Goal: Task Accomplishment & Management: Use online tool/utility

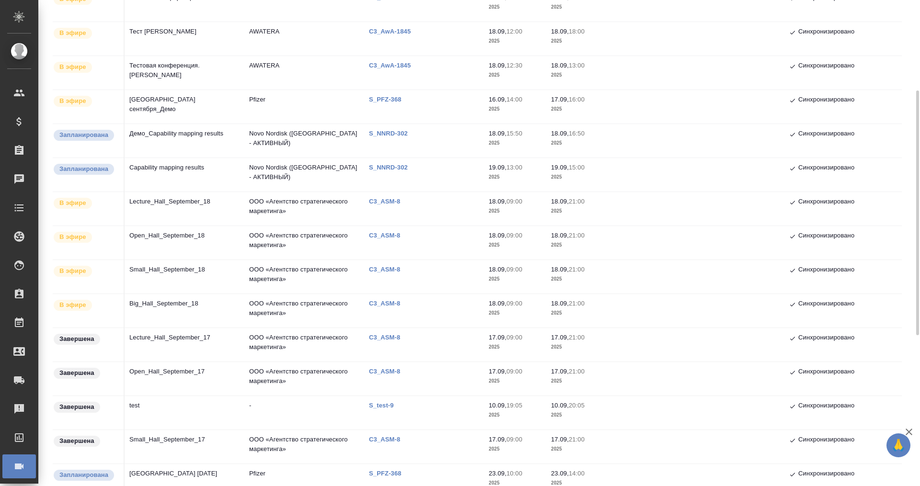
scroll to position [419, 0]
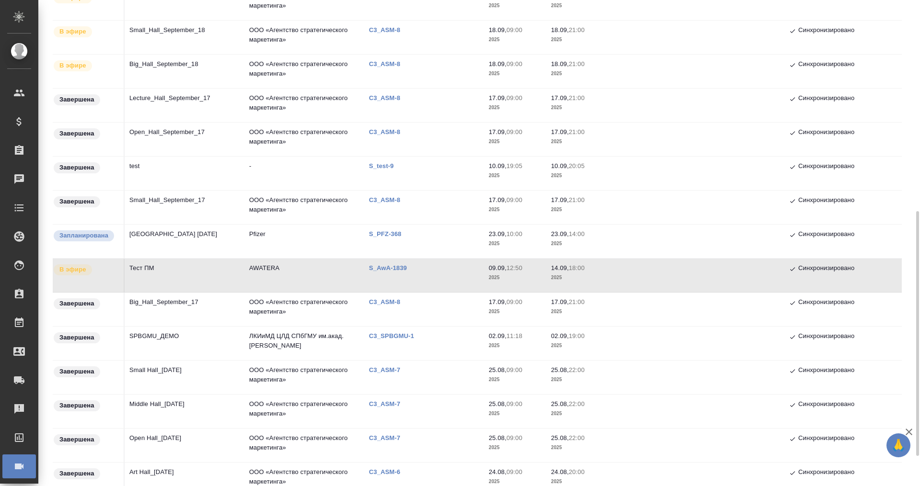
click at [148, 265] on td "Тест ПМ" at bounding box center [185, 276] width 120 height 34
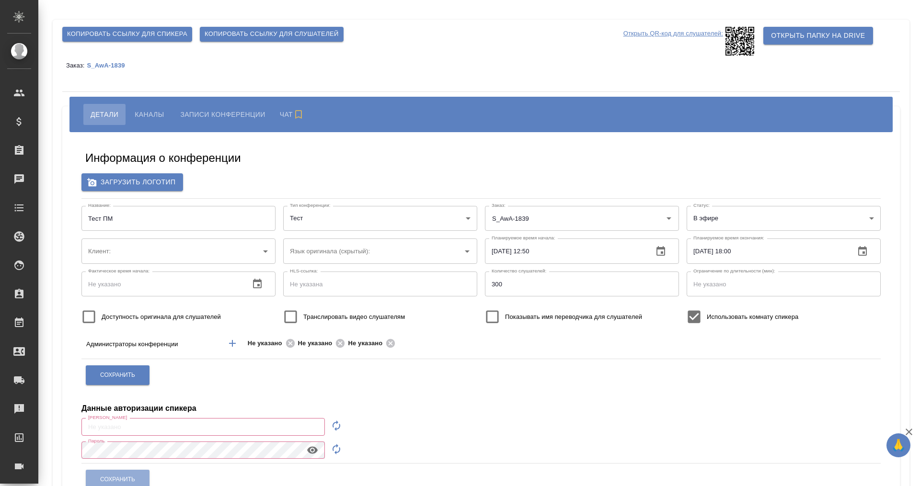
type input "AWATERA"
type input "m.plekhanova@awatera.com"
click at [133, 110] on button "Каналы" at bounding box center [149, 114] width 44 height 21
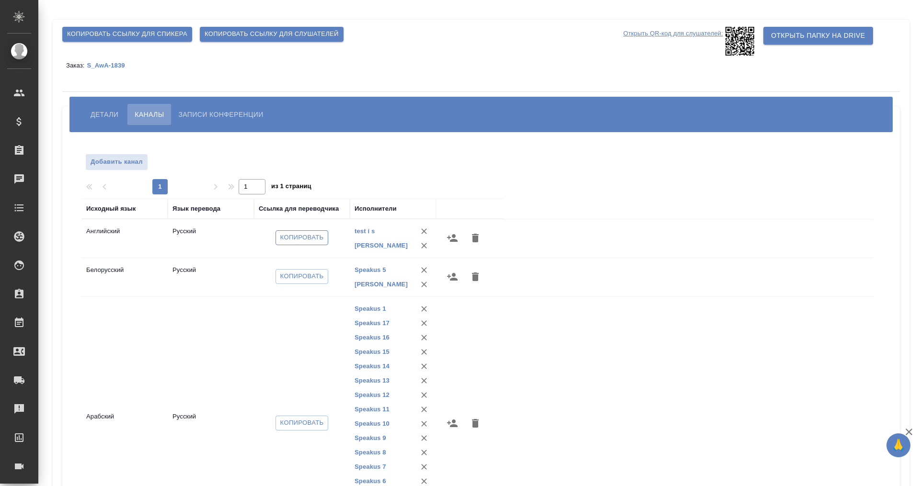
click at [294, 240] on span "Копировать" at bounding box center [302, 237] width 44 height 11
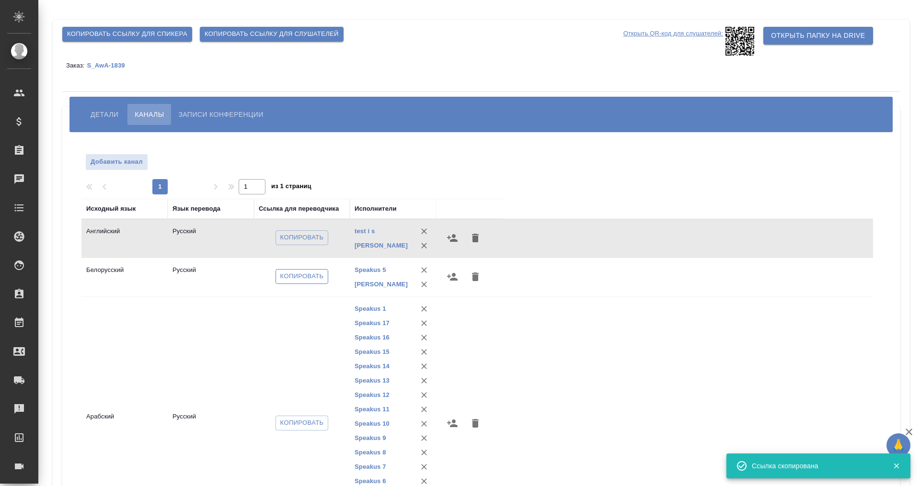
click at [297, 277] on span "Копировать" at bounding box center [302, 276] width 44 height 11
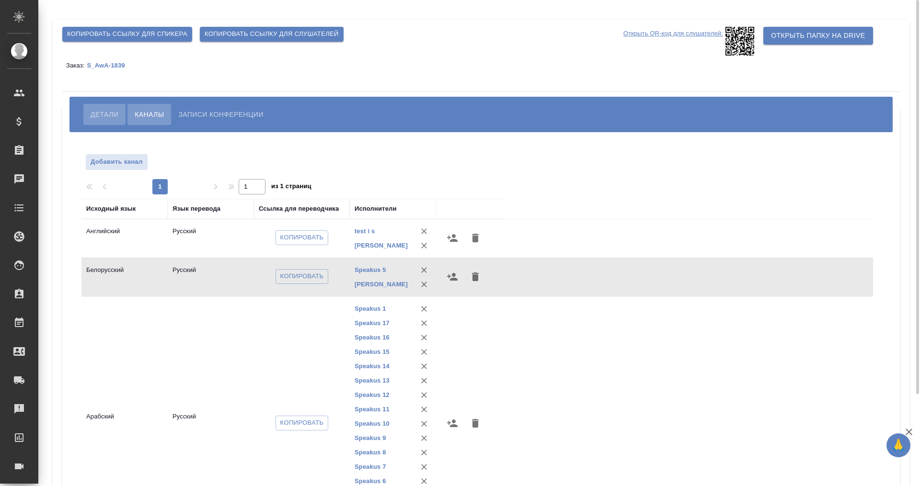
click at [107, 115] on span "Детали" at bounding box center [105, 114] width 28 height 11
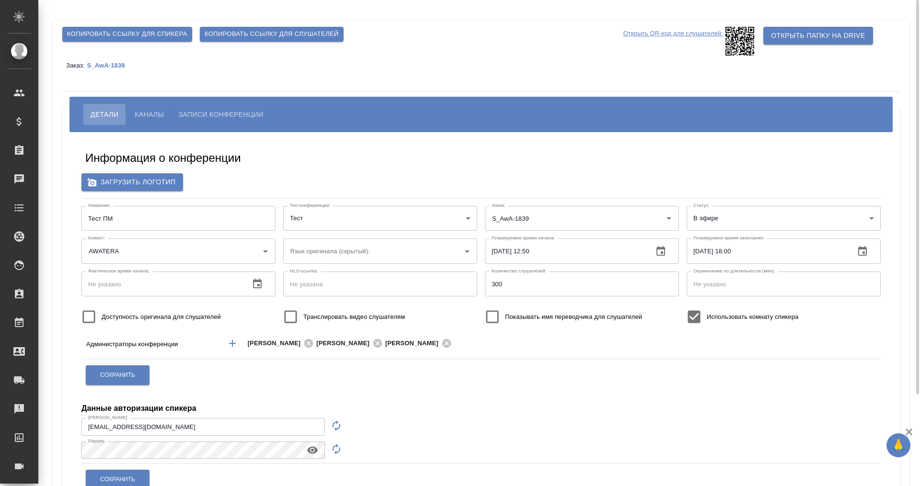
click at [146, 115] on span "Каналы" at bounding box center [149, 114] width 29 height 11
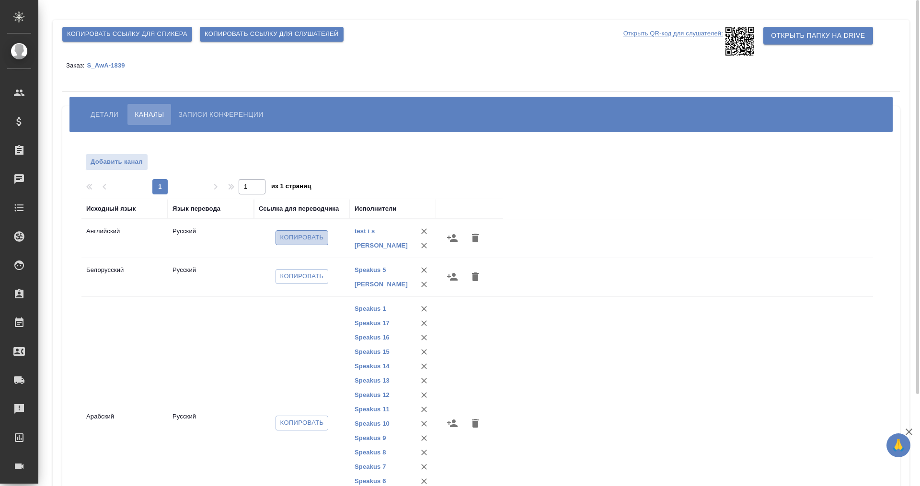
click at [297, 239] on span "Копировать" at bounding box center [302, 237] width 44 height 11
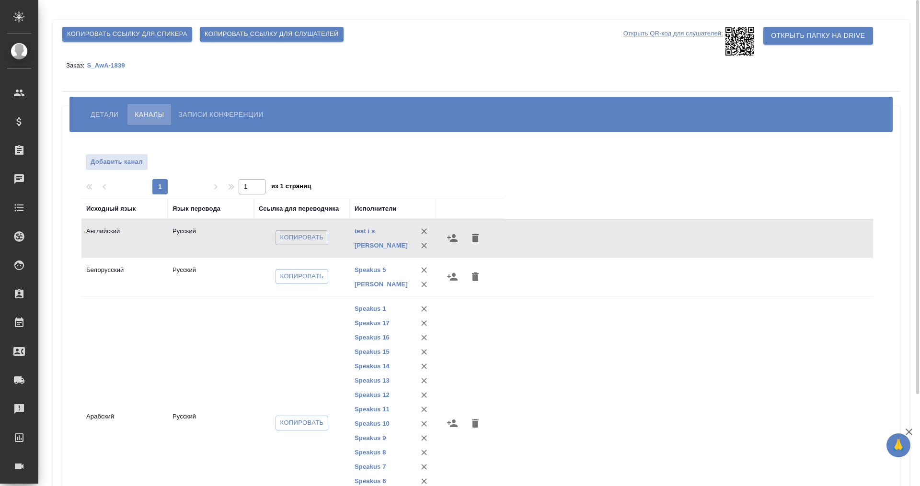
click at [140, 111] on span "Каналы" at bounding box center [149, 114] width 29 height 11
click at [297, 239] on span "Копировать" at bounding box center [302, 237] width 44 height 11
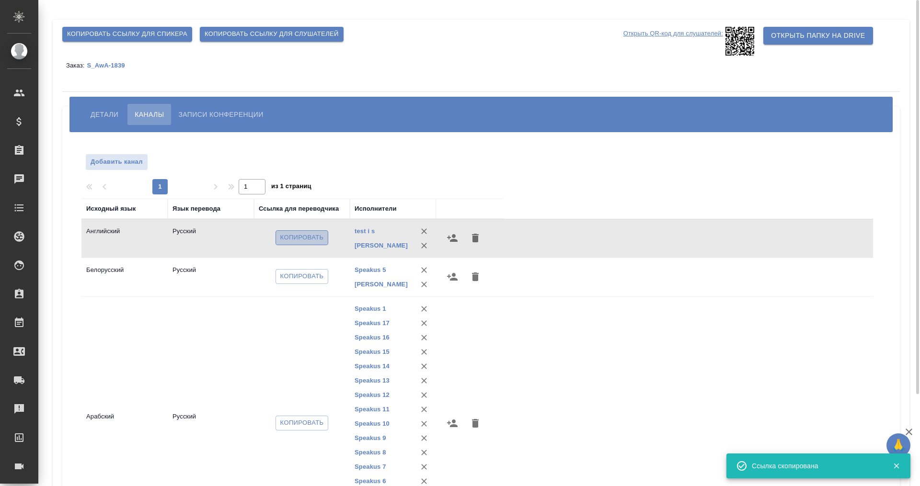
click at [295, 233] on button "Копировать" at bounding box center [301, 237] width 53 height 15
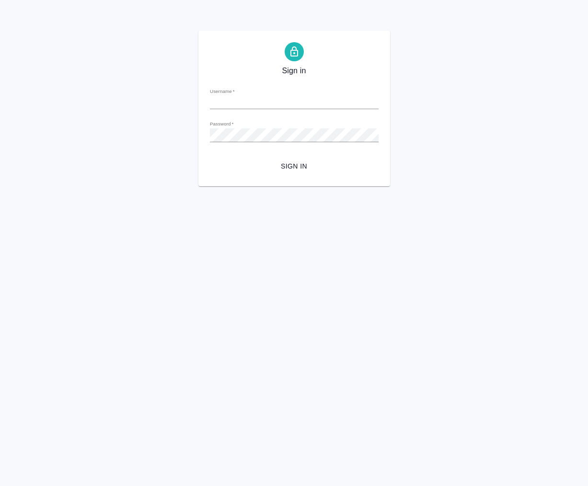
type input "m.plekhanova@awatera.com"
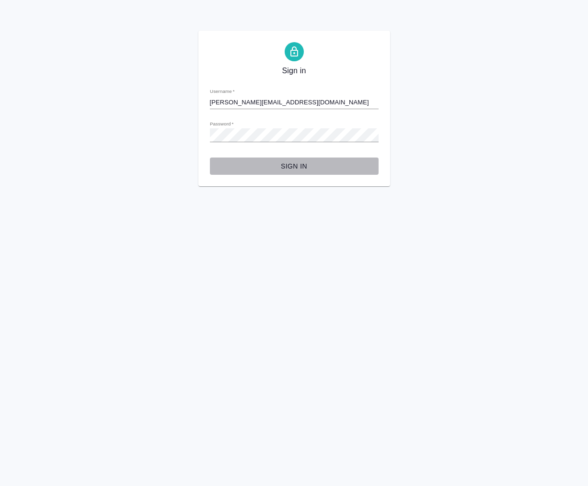
click at [288, 175] on button "Sign in" at bounding box center [294, 167] width 169 height 18
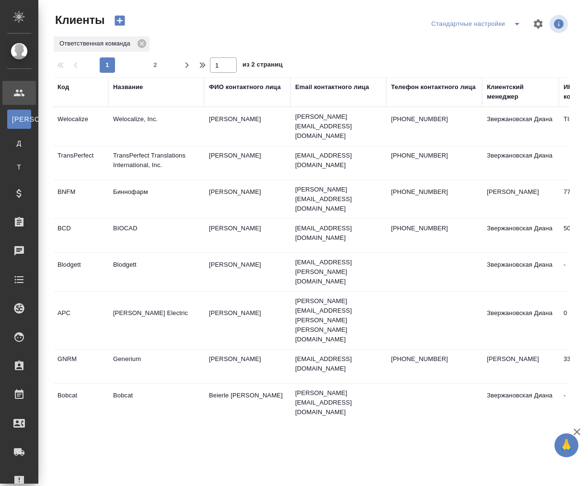
select select "RU"
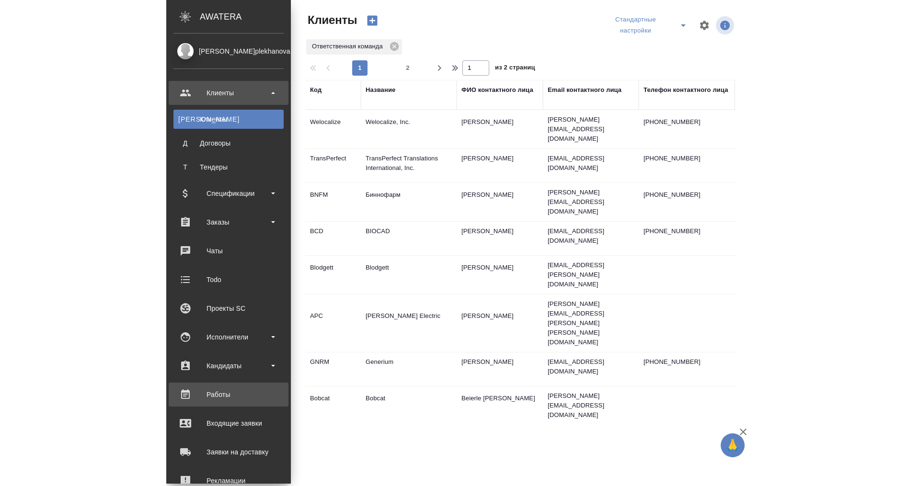
scroll to position [110, 0]
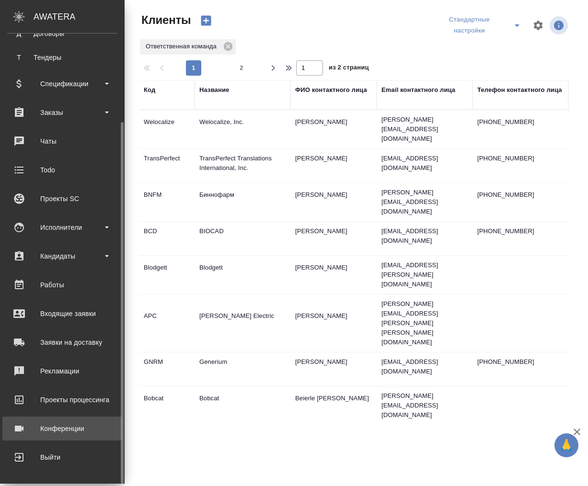
click at [72, 426] on div "Конференции" at bounding box center [62, 428] width 110 height 14
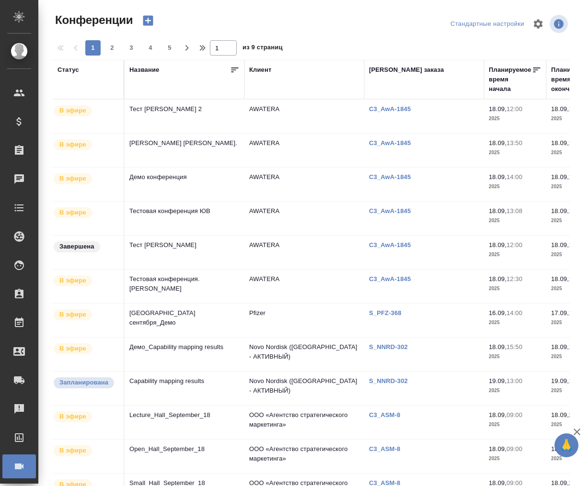
type input "[PERSON_NAME]"
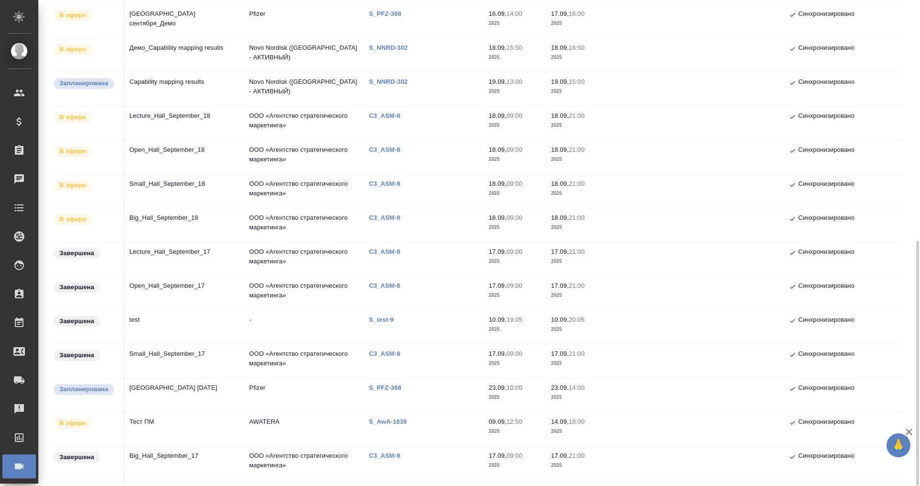
scroll to position [359, 0]
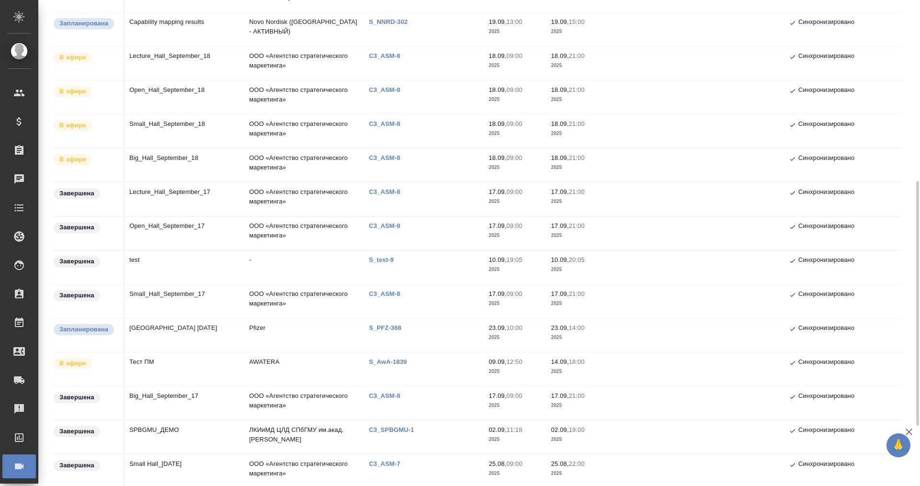
click at [135, 360] on td "Тест ПМ" at bounding box center [185, 370] width 120 height 34
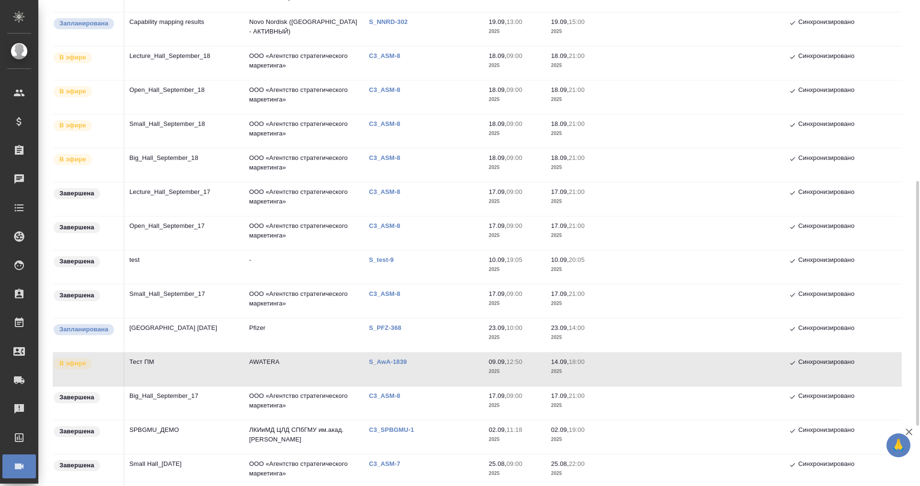
click at [135, 360] on td "Тест ПМ" at bounding box center [185, 370] width 120 height 34
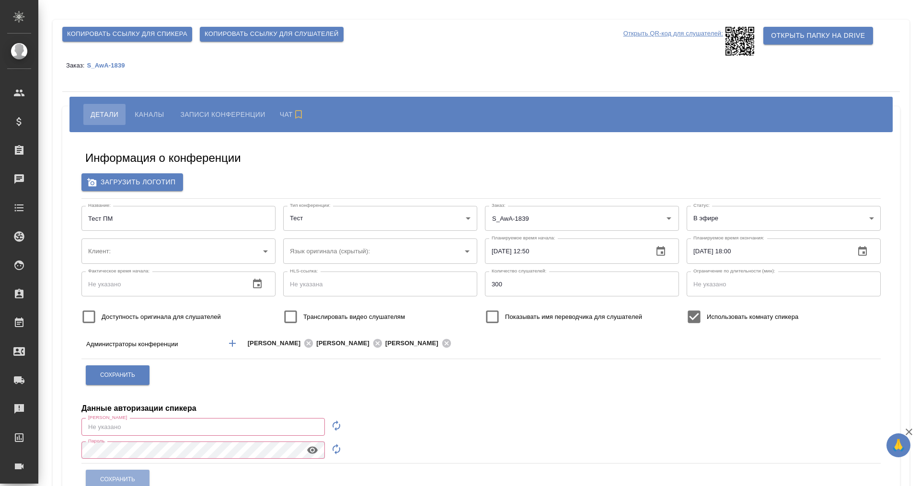
type input "AWATERA"
type input "[EMAIL_ADDRESS][DOMAIN_NAME]"
click at [142, 107] on button "Каналы" at bounding box center [149, 114] width 44 height 21
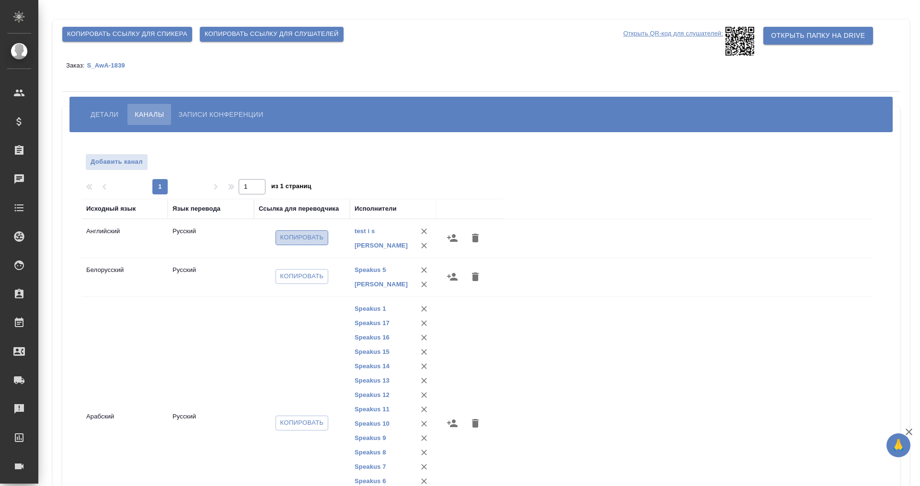
click at [296, 243] on span "Копировать" at bounding box center [302, 237] width 44 height 11
click at [294, 243] on span "Копировать" at bounding box center [302, 237] width 44 height 11
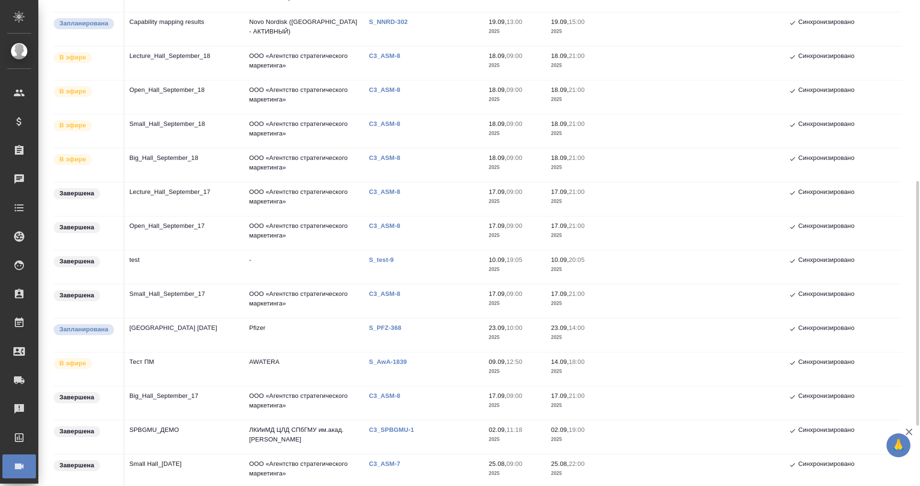
scroll to position [419, 0]
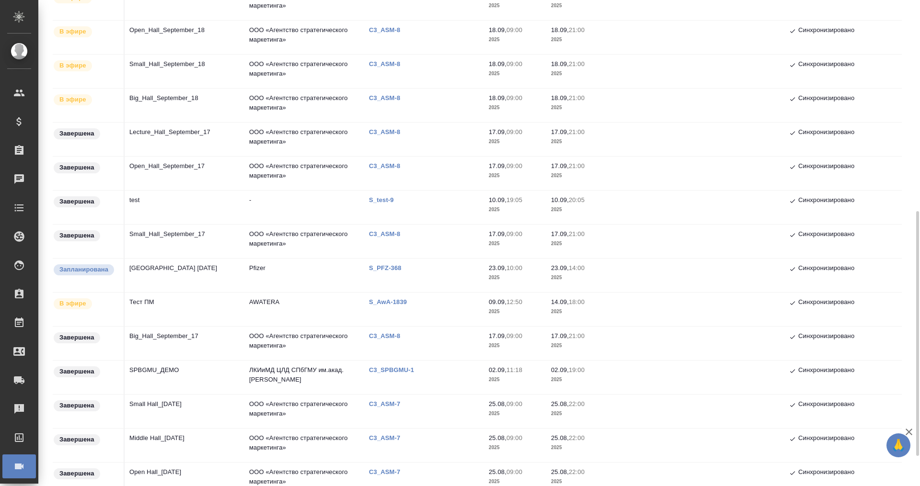
click at [148, 296] on td "Тест ПМ" at bounding box center [185, 310] width 120 height 34
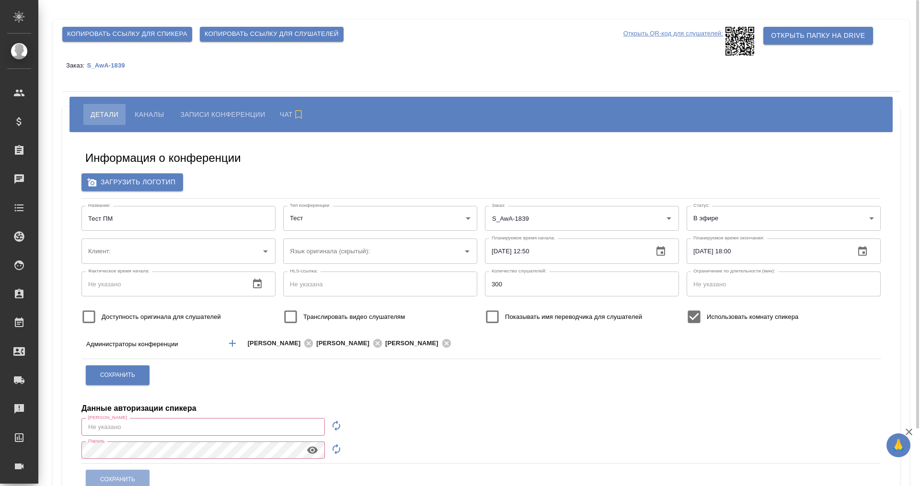
type input "AWATERA"
type input "[EMAIL_ADDRESS][DOMAIN_NAME]"
click at [162, 35] on span "Копировать ссылку для спикера" at bounding box center [127, 34] width 120 height 11
click at [247, 35] on span "Копировать ссылку для слушателей" at bounding box center [272, 34] width 134 height 11
click at [159, 106] on button "Каналы" at bounding box center [149, 114] width 44 height 21
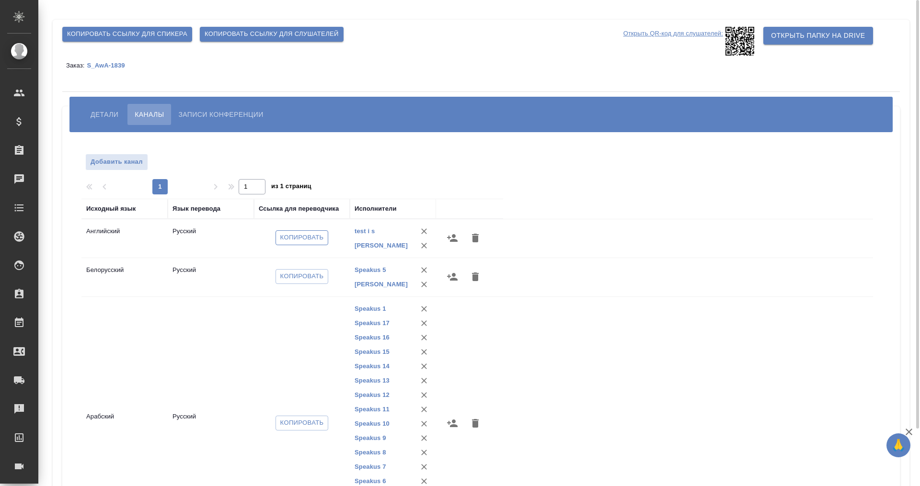
click at [289, 239] on span "Копировать" at bounding box center [302, 237] width 44 height 11
